Goal: Task Accomplishment & Management: Complete application form

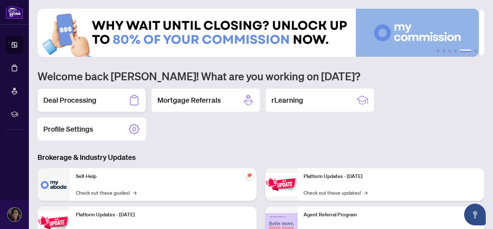
click at [104, 101] on div "Deal Processing" at bounding box center [92, 99] width 108 height 23
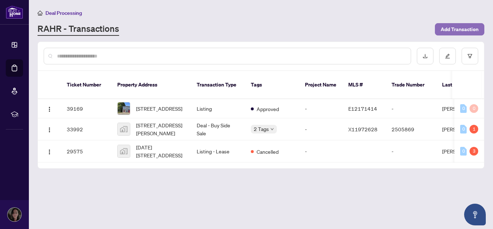
click at [457, 26] on span "Add Transaction" at bounding box center [460, 29] width 38 height 12
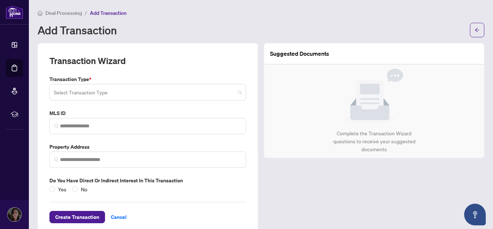
click at [238, 92] on span at bounding box center [148, 92] width 188 height 14
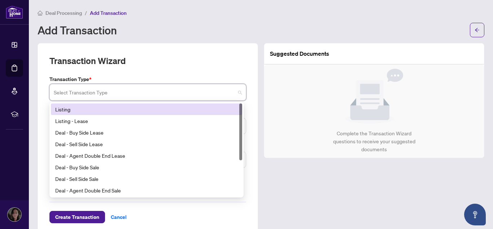
click at [70, 109] on div "Listing" at bounding box center [146, 109] width 183 height 8
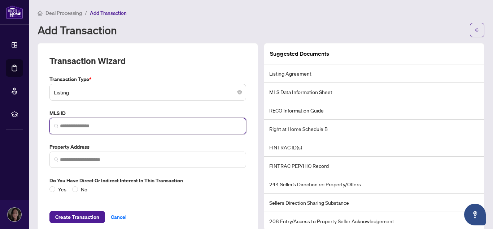
click at [84, 125] on input "search" at bounding box center [151, 126] width 182 height 8
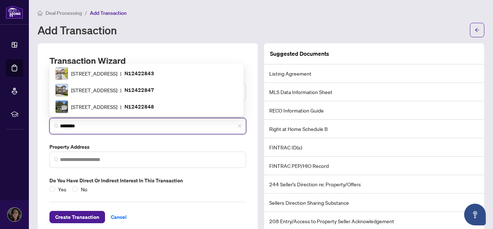
type input "*********"
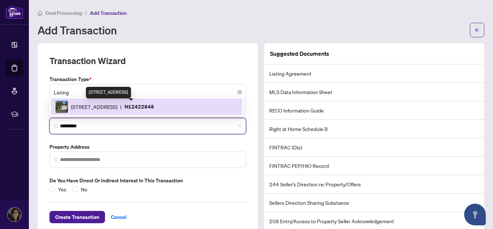
click at [79, 106] on span "[STREET_ADDRESS]" at bounding box center [94, 107] width 46 height 8
type input "**********"
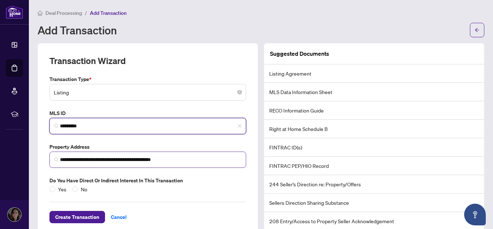
click at [56, 159] on img at bounding box center [56, 159] width 4 height 4
type input "*********"
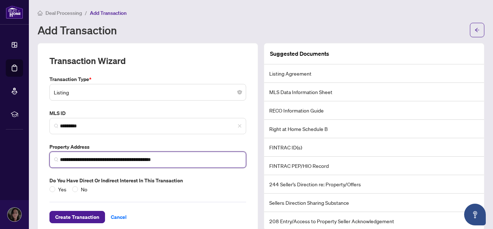
scroll to position [15, 0]
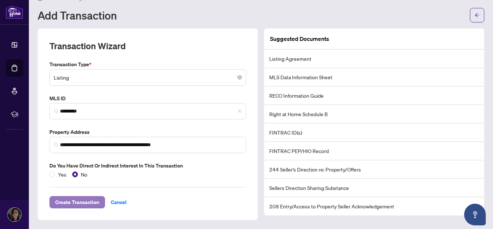
click at [66, 205] on span "Create Transaction" at bounding box center [77, 202] width 44 height 12
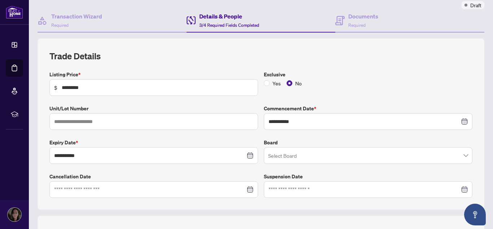
scroll to position [62, 0]
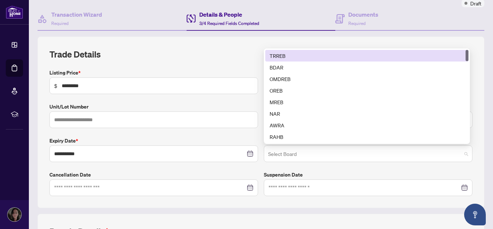
click at [460, 152] on span at bounding box center [368, 154] width 200 height 14
click at [324, 54] on div "TRREB" at bounding box center [367, 56] width 195 height 8
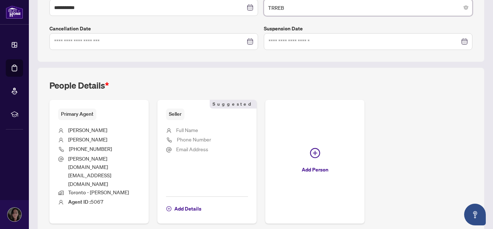
scroll to position [225, 0]
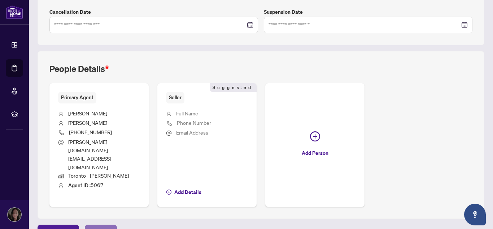
click at [95, 225] on span "Next Tab" at bounding box center [101, 231] width 21 height 12
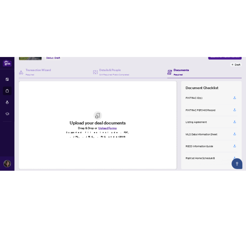
scroll to position [74, 0]
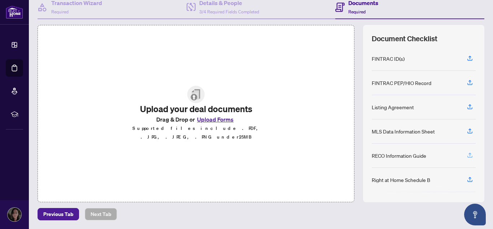
click at [467, 156] on icon "button" at bounding box center [470, 155] width 6 height 6
click at [468, 157] on icon "button" at bounding box center [470, 156] width 5 height 2
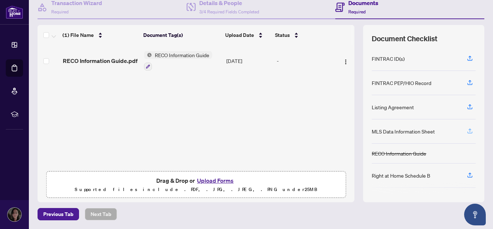
click at [468, 133] on icon "button" at bounding box center [470, 132] width 5 height 2
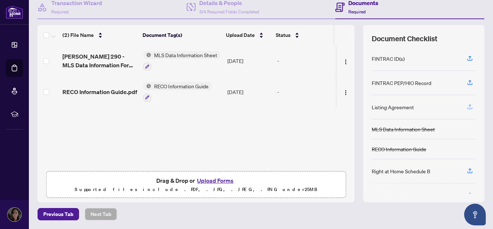
click at [467, 106] on icon "button" at bounding box center [470, 106] width 6 height 6
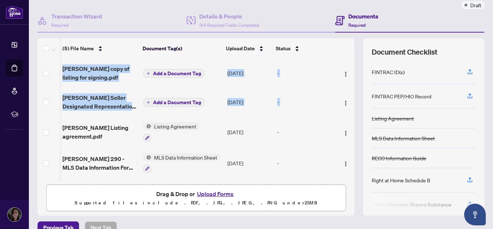
scroll to position [0, 1]
drag, startPoint x: 347, startPoint y: 98, endPoint x: 343, endPoint y: 49, distance: 48.5
click at [343, 49] on div "(5) File Name Document Tag(s) Upload Date Status [PERSON_NAME] copy of listing …" at bounding box center [196, 109] width 317 height 142
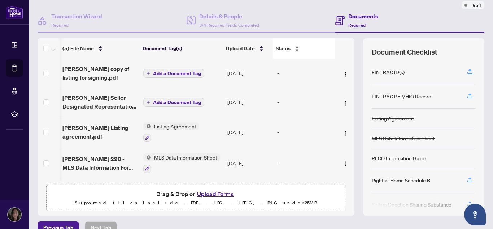
click at [321, 52] on div "Status" at bounding box center [304, 48] width 56 height 8
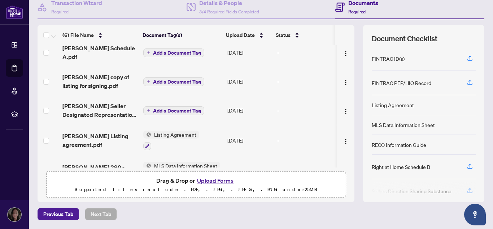
scroll to position [0, 0]
